Goal: Navigation & Orientation: Find specific page/section

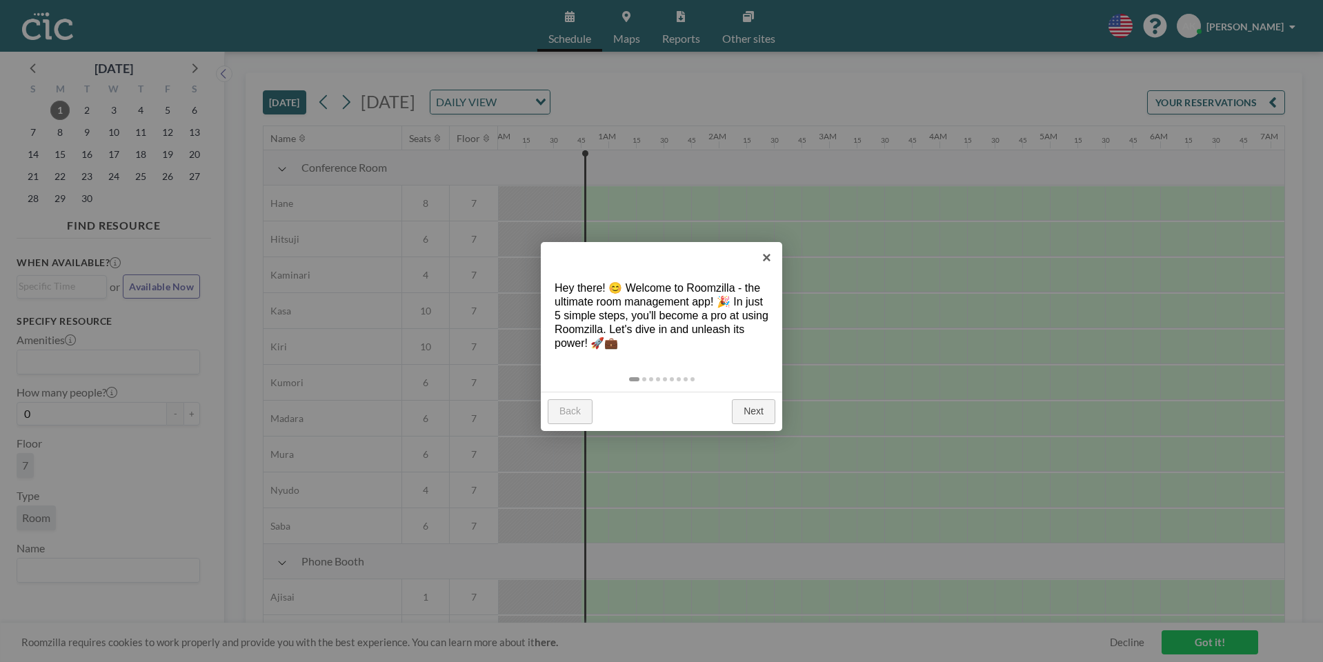
scroll to position [0, 55]
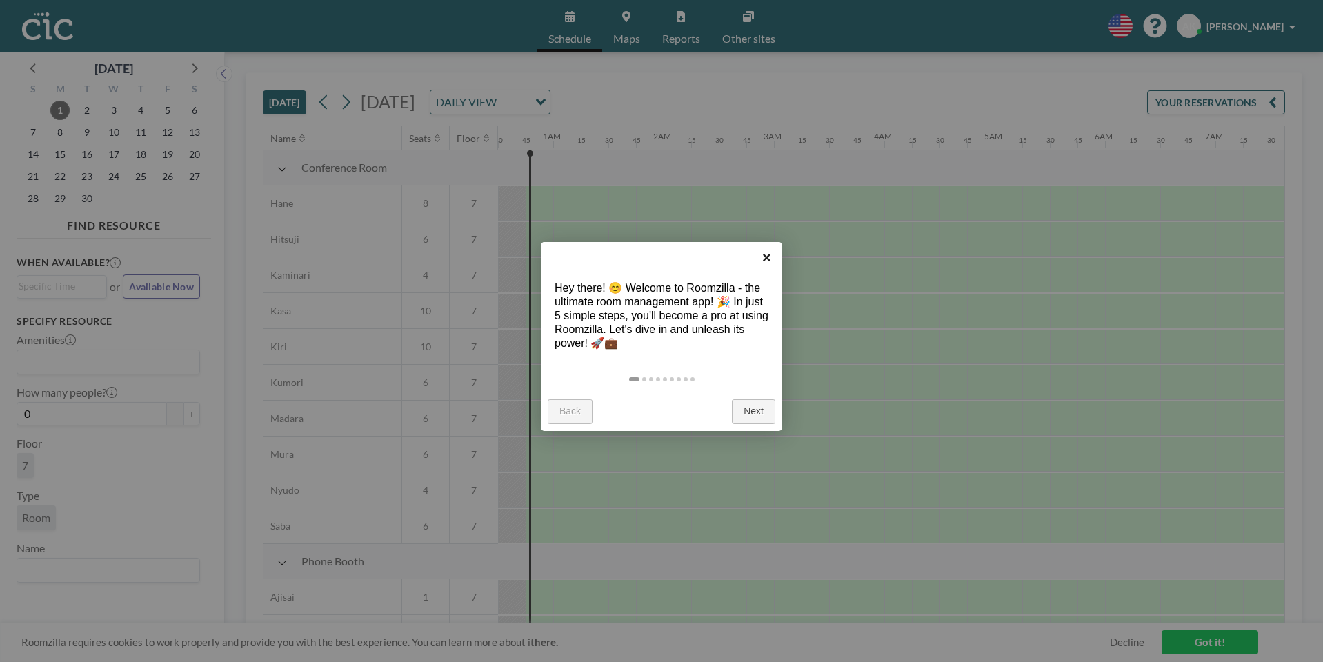
click at [768, 252] on link "×" at bounding box center [766, 257] width 31 height 31
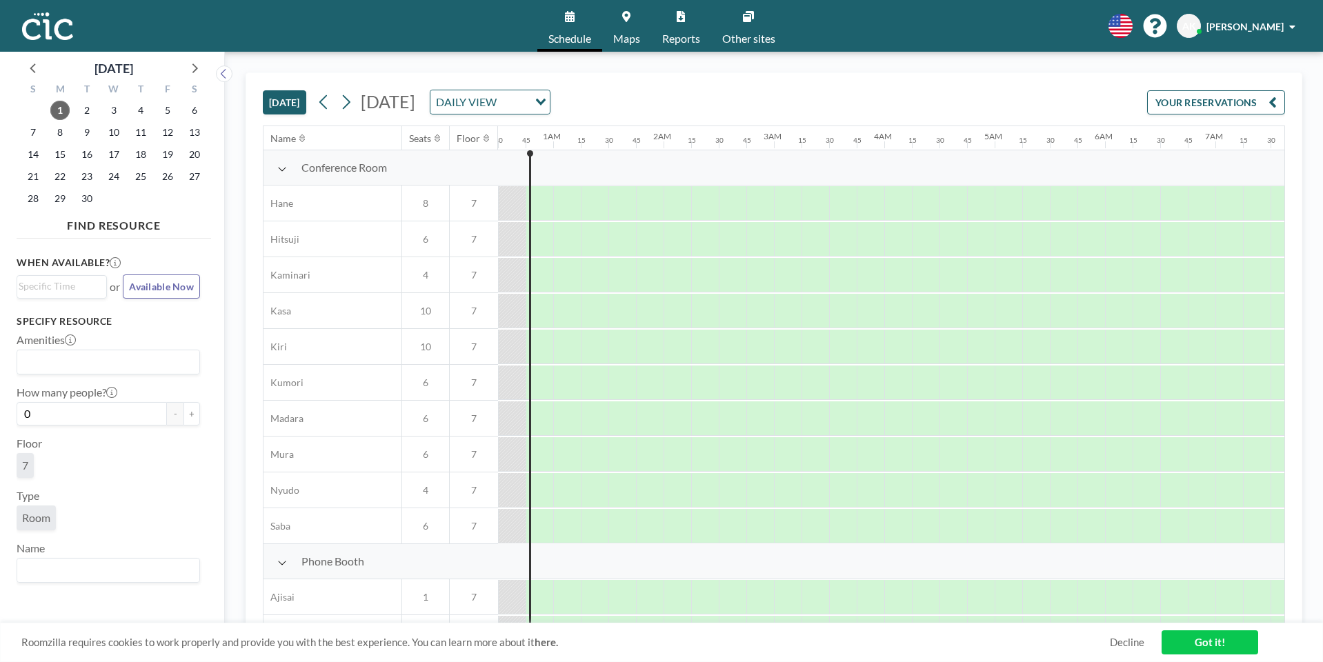
click at [848, 624] on div "Roomzilla requires cookies to work properly and provide you with the best exper…" at bounding box center [661, 642] width 1323 height 39
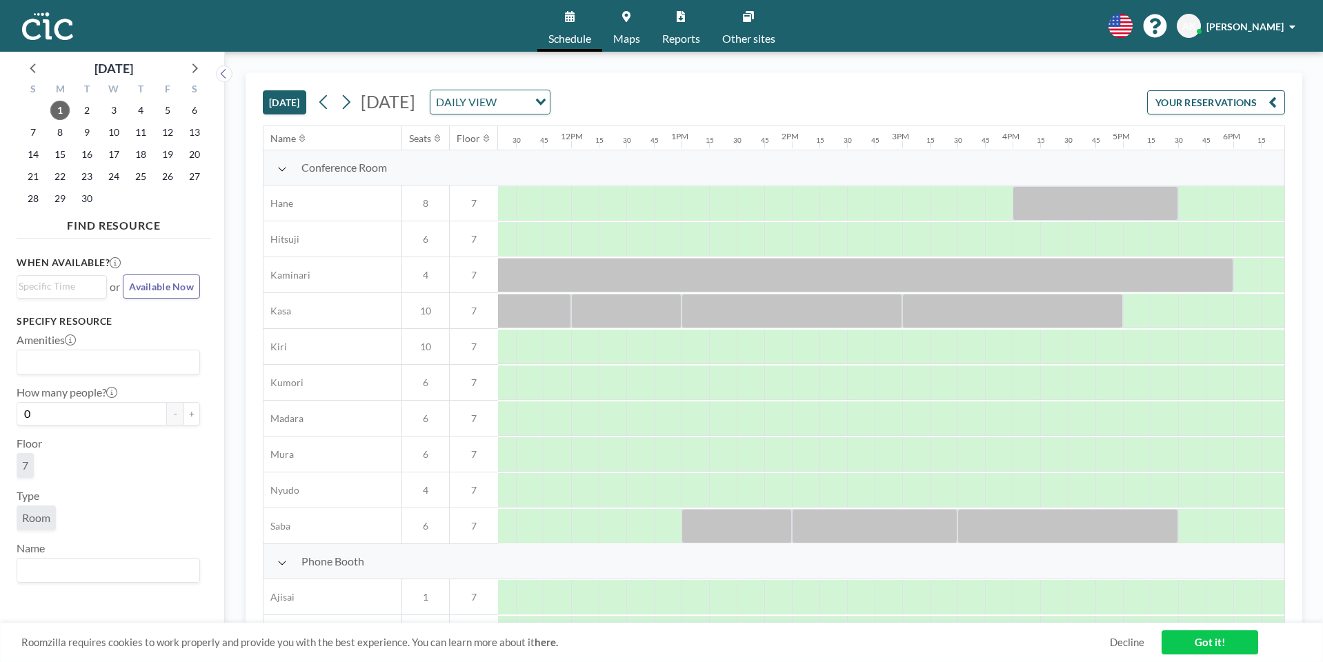
scroll to position [0, 1231]
click at [558, 13] on link "Schedule" at bounding box center [569, 26] width 65 height 52
click at [724, 33] on span "Other sites" at bounding box center [748, 38] width 53 height 11
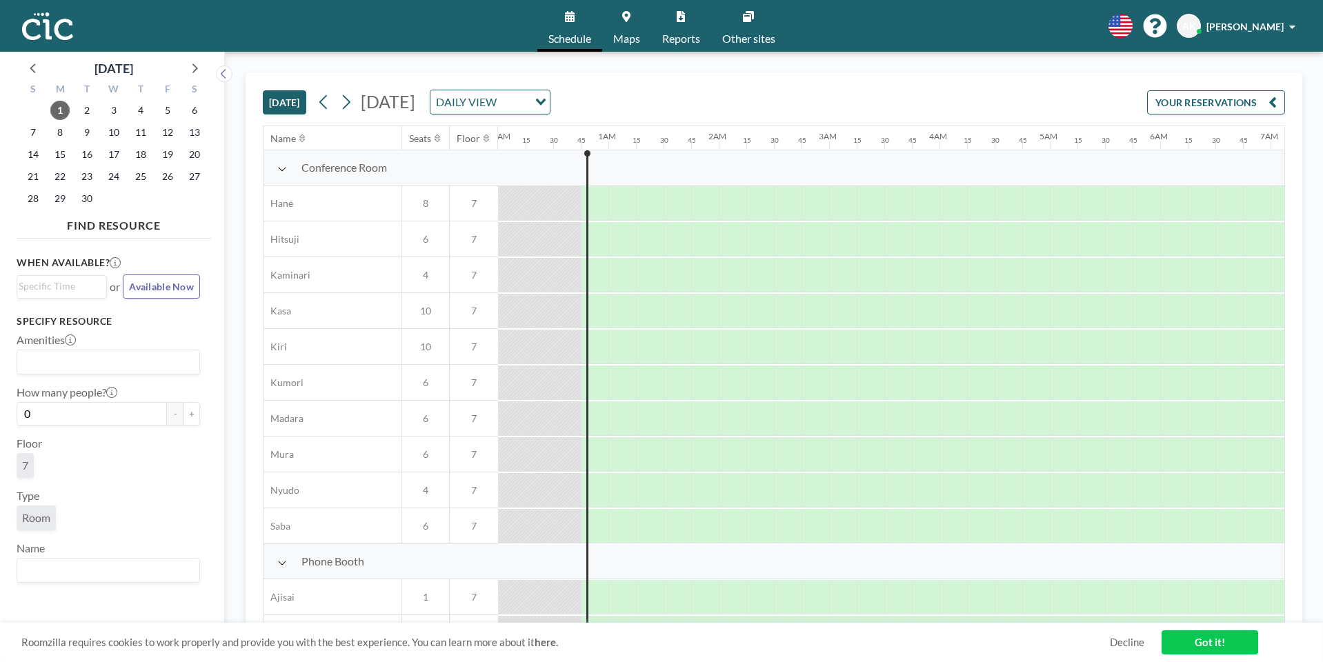
scroll to position [0, 55]
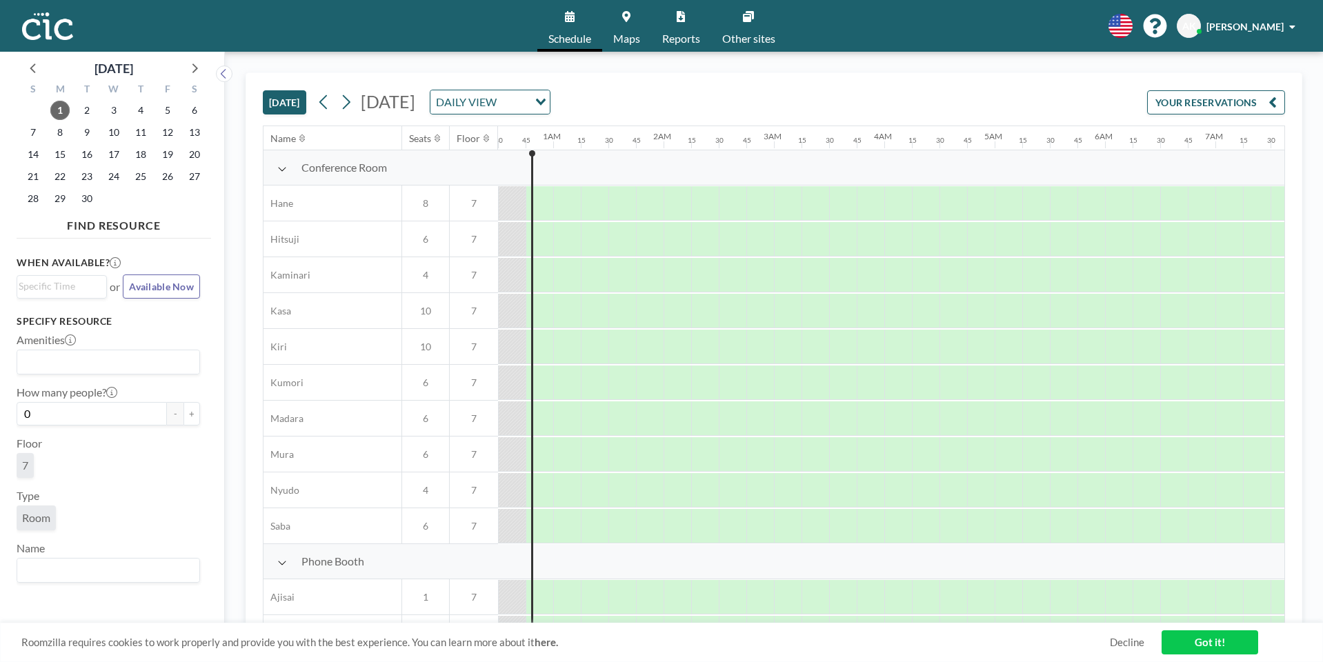
click at [744, 33] on span "Other sites" at bounding box center [748, 38] width 53 height 11
